Goal: Task Accomplishment & Management: Complete application form

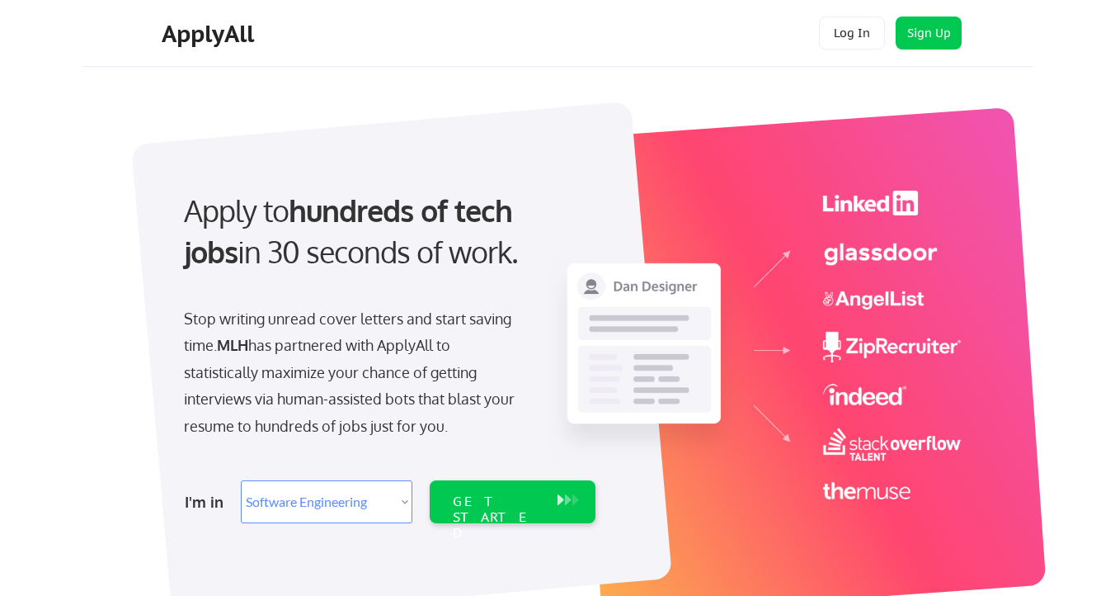
select select ""engineering""
